Goal: Find contact information: Find contact information

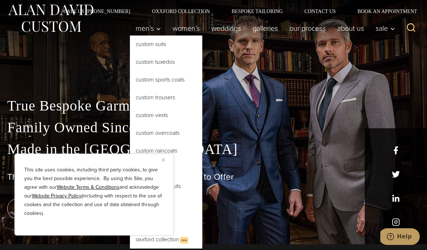
scroll to position [25, 0]
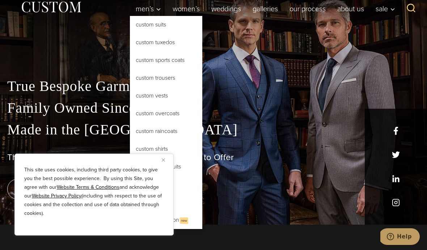
click at [156, 30] on link "Custom Suits" at bounding box center [166, 24] width 72 height 17
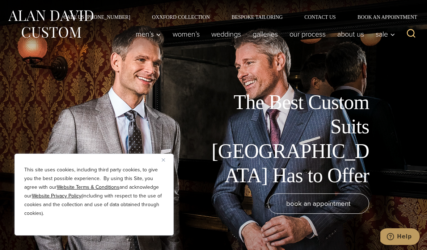
click at [169, 162] on button "Close" at bounding box center [166, 159] width 9 height 9
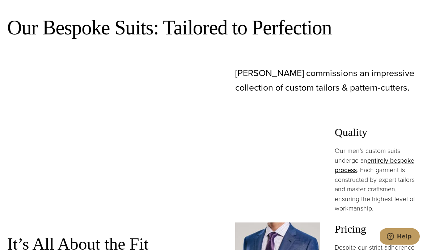
scroll to position [401, 0]
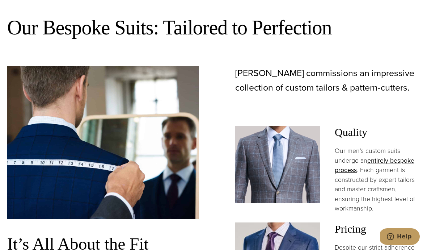
click at [385, 135] on div "Alan David commissions an impressive collection of custom tailors & pattern-cut…" at bounding box center [324, 241] width 192 height 350
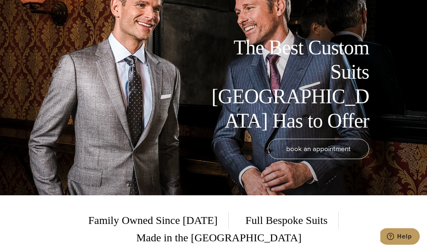
scroll to position [0, 0]
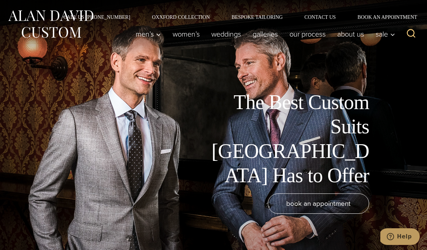
click at [331, 18] on link "Contact Us" at bounding box center [320, 16] width 53 height 5
